Goal: Find specific page/section: Find specific page/section

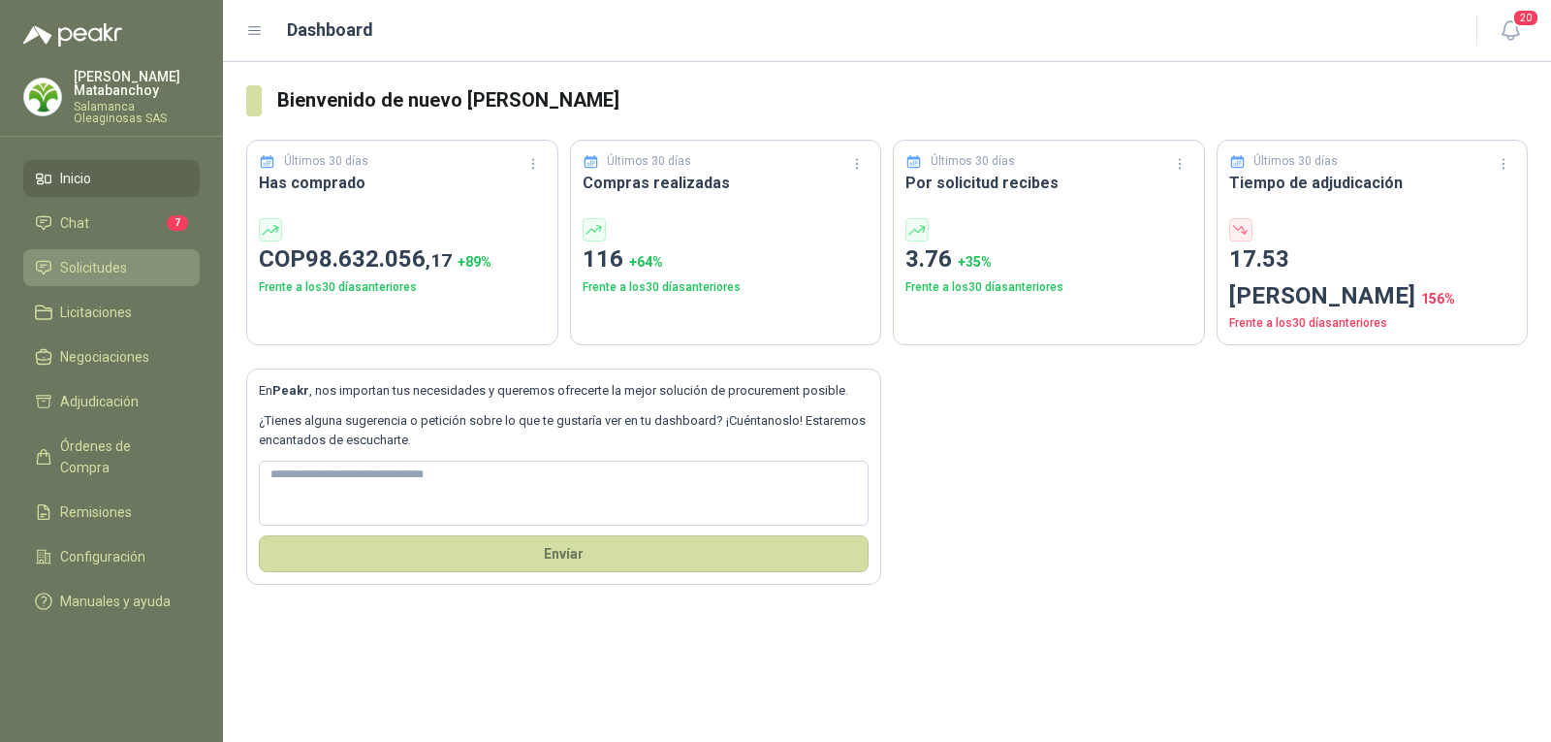
click at [74, 274] on span "Solicitudes" at bounding box center [93, 267] width 67 height 21
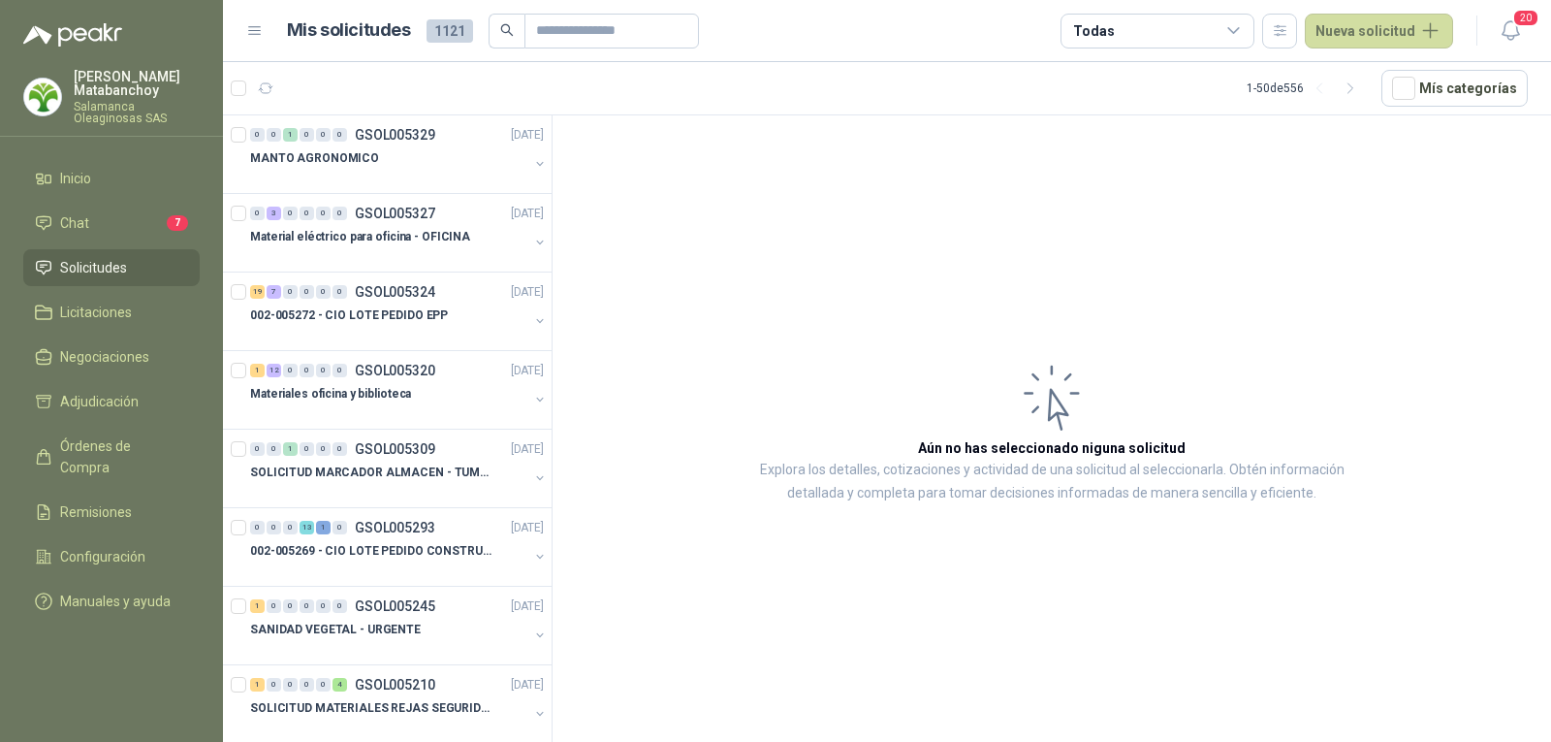
click at [134, 76] on p "Tatiana Matabanchoy" at bounding box center [137, 83] width 126 height 27
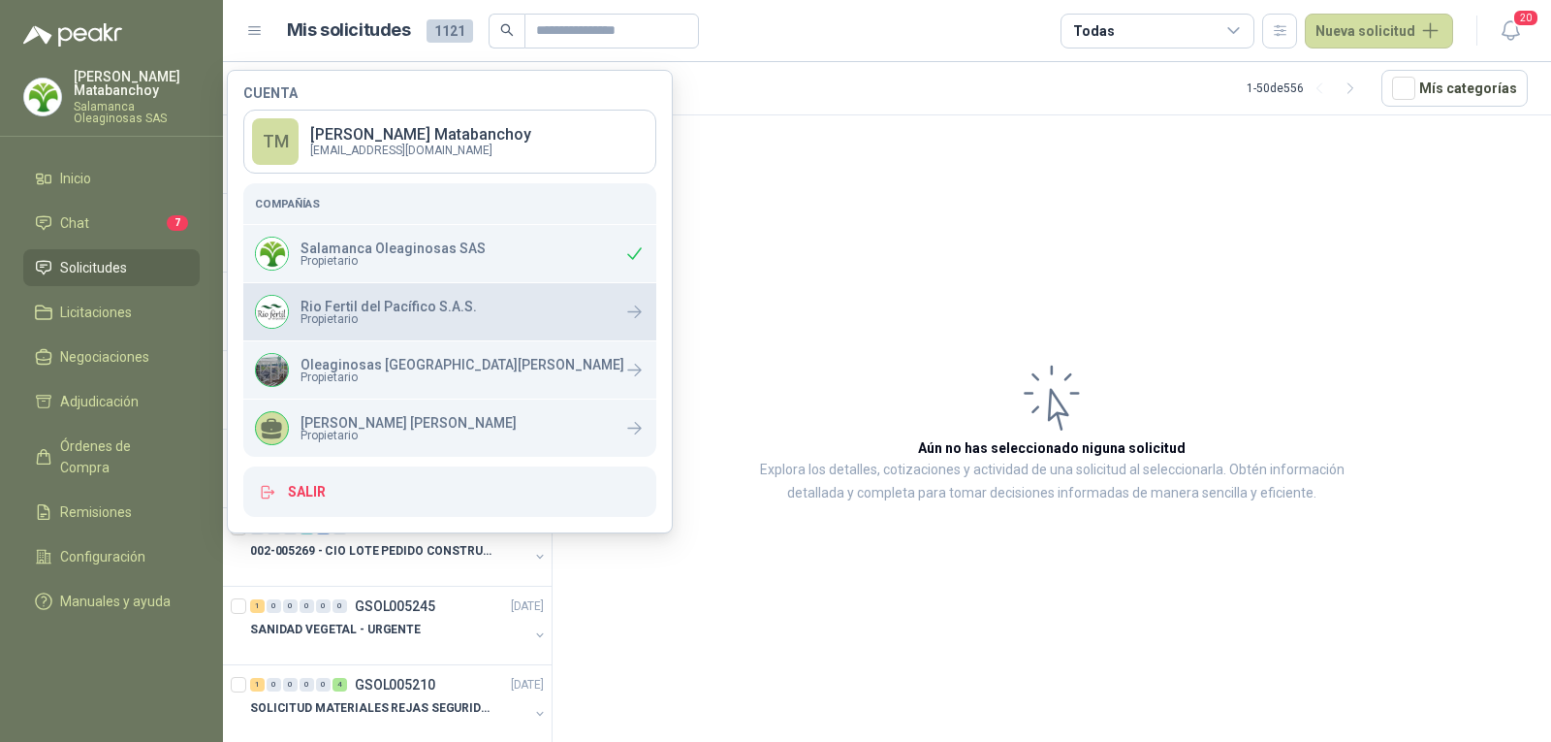
click at [394, 332] on div "Rio Fertil del Pacífico S.A.S. Propietario" at bounding box center [449, 311] width 413 height 57
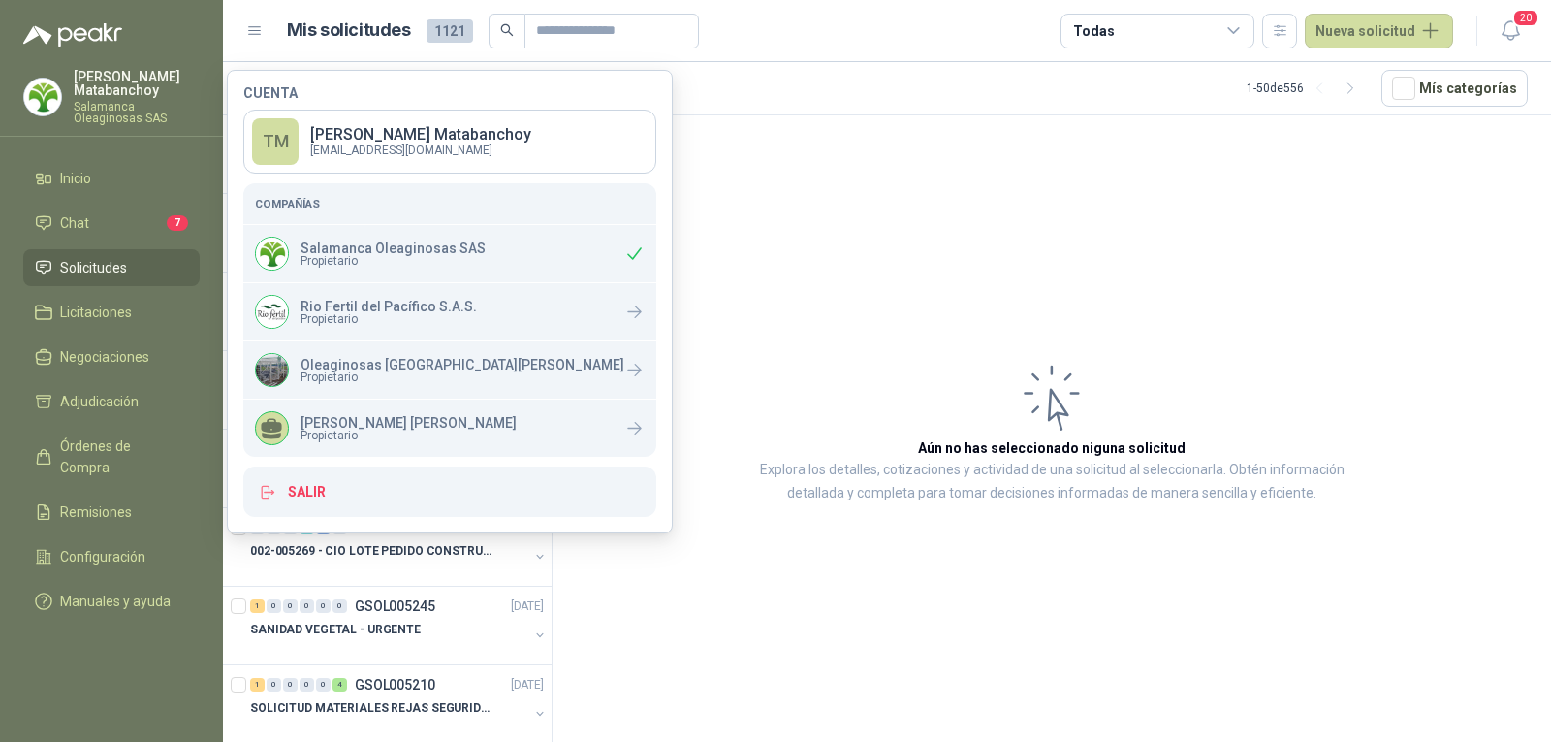
click at [879, 259] on article "Aún no has seleccionado niguna solicitud Explora los detalles, cotizaciones y a…" at bounding box center [1052, 431] width 998 height 633
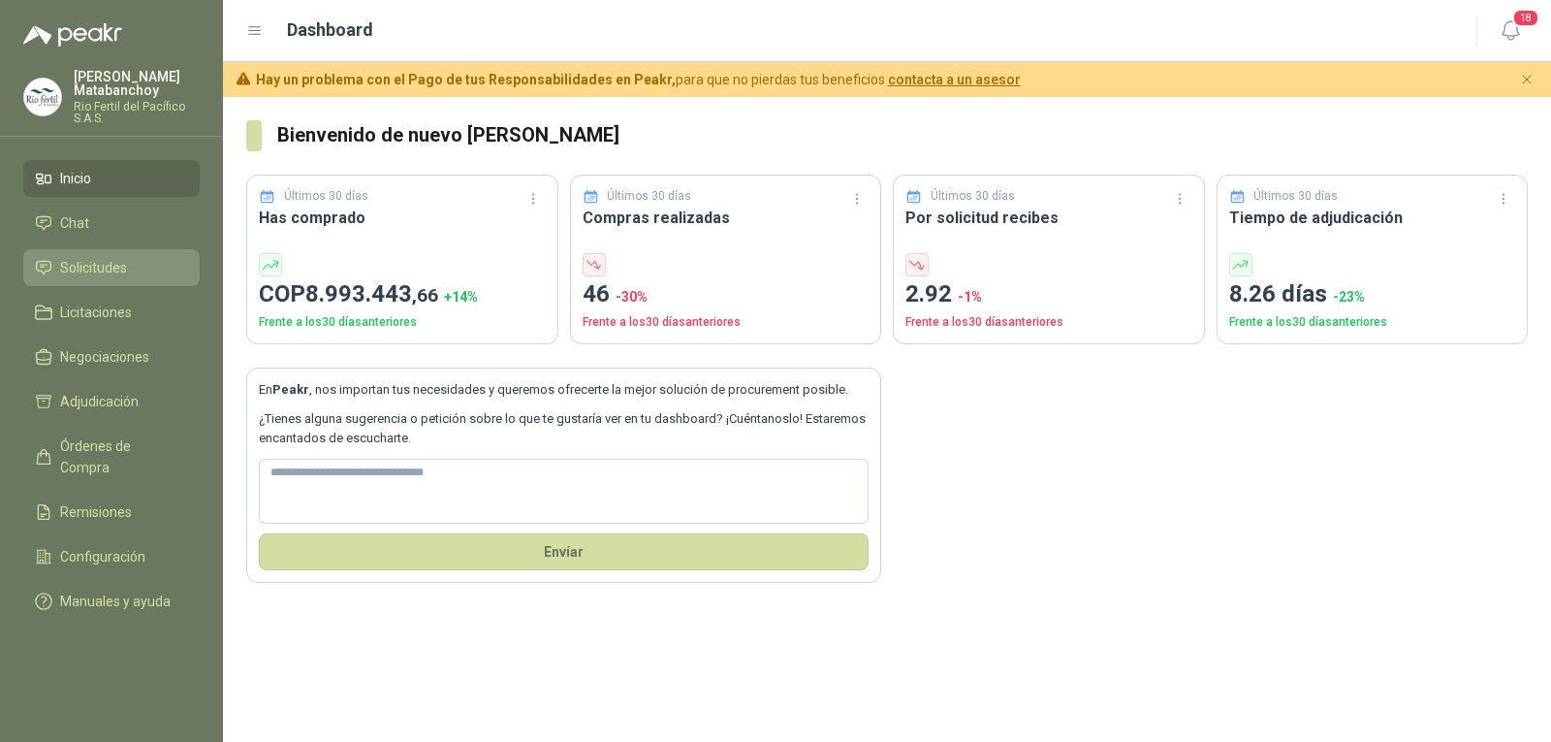
click at [142, 265] on li "Solicitudes" at bounding box center [111, 267] width 153 height 21
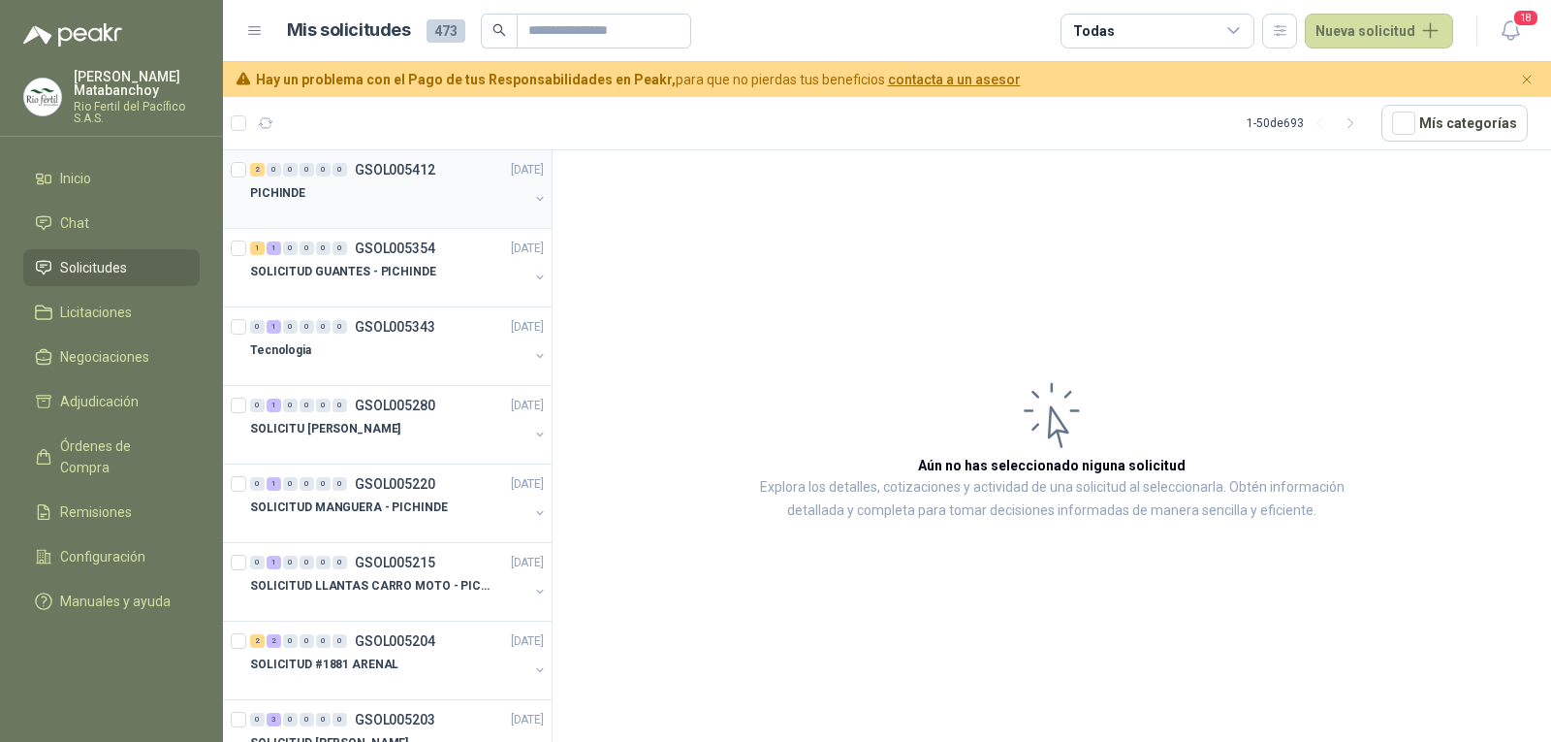
click at [423, 221] on div "2 0 0 0 0 0 GSOL005412 [DATE] PICHINDE" at bounding box center [387, 189] width 329 height 79
click at [398, 192] on div "PICHINDE" at bounding box center [389, 192] width 278 height 23
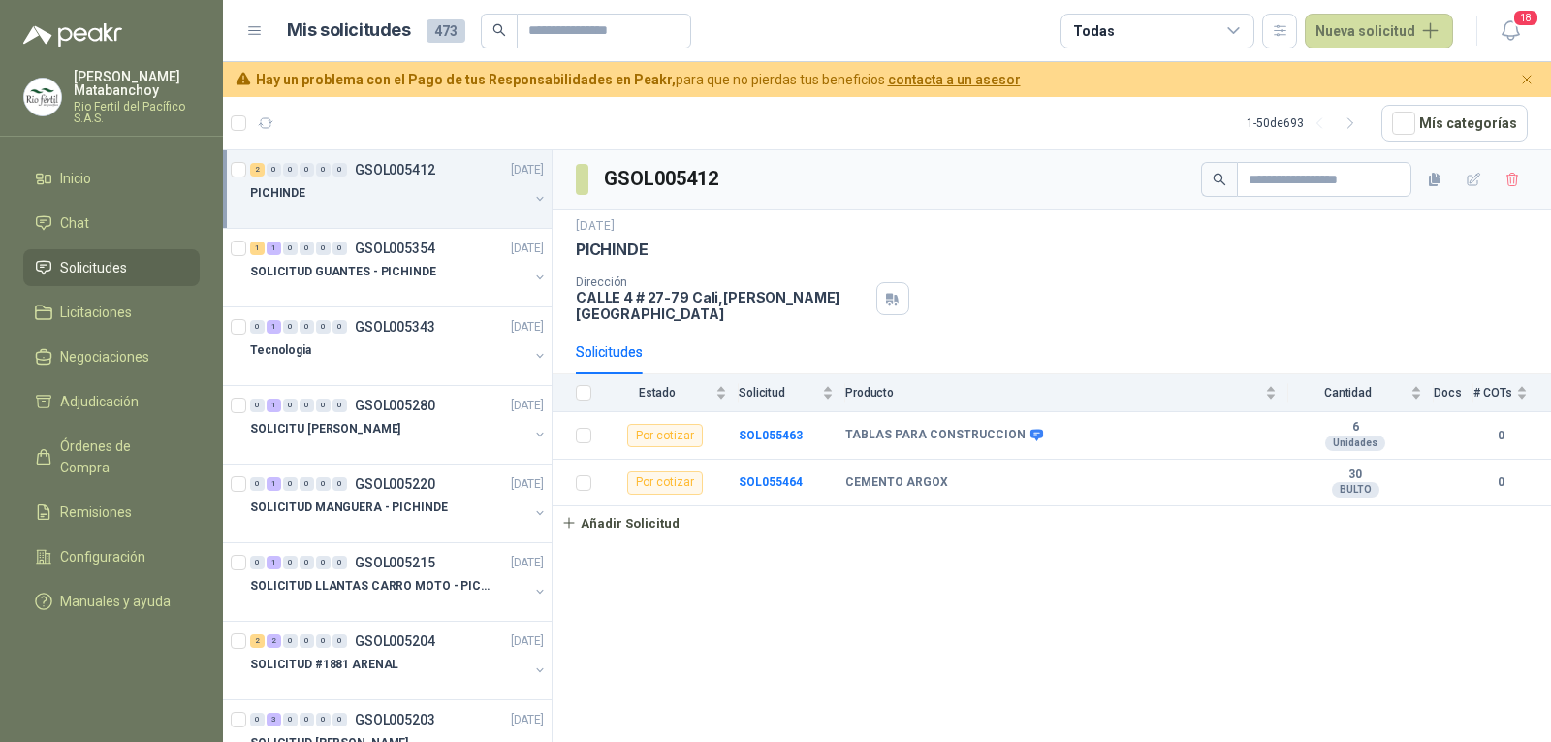
click at [76, 266] on span "Solicitudes" at bounding box center [93, 267] width 67 height 21
